Goal: Task Accomplishment & Management: Use online tool/utility

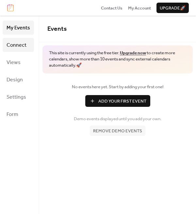
click at [16, 47] on span "Connect" at bounding box center [17, 45] width 20 height 10
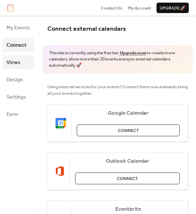
click at [15, 63] on span "Views" at bounding box center [14, 62] width 14 height 10
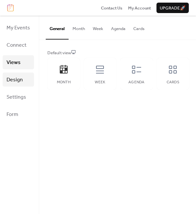
click at [15, 82] on span "Design" at bounding box center [15, 80] width 16 height 10
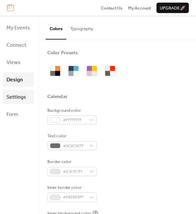
click at [14, 97] on span "Settings" at bounding box center [17, 97] width 20 height 10
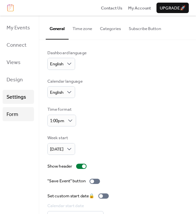
click at [14, 116] on span "Form" at bounding box center [13, 114] width 12 height 10
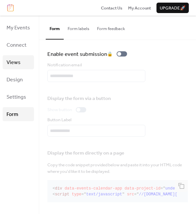
click at [13, 68] on link "Views" at bounding box center [18, 62] width 31 height 14
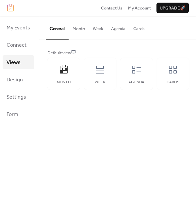
click at [82, 33] on button "Month" at bounding box center [79, 27] width 20 height 23
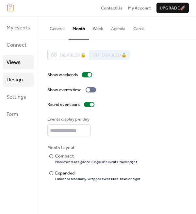
click at [22, 79] on link "Design" at bounding box center [18, 79] width 31 height 14
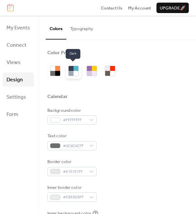
click at [80, 75] on div at bounding box center [74, 71] width 16 height 16
click at [144, 10] on span "My Account" at bounding box center [139, 8] width 23 height 7
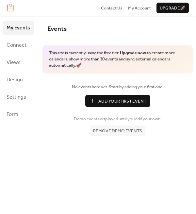
click at [117, 102] on span "Add Your First Event" at bounding box center [122, 101] width 48 height 7
